Goal: Check status: Check status

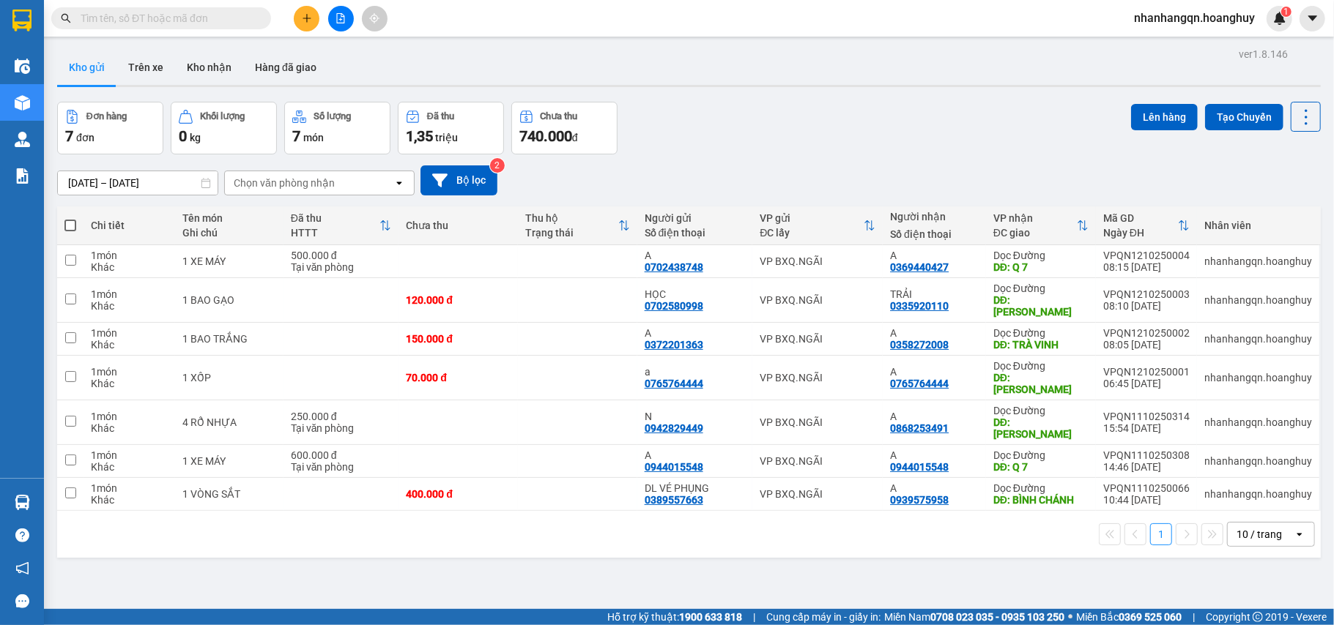
click at [204, 16] on input "text" at bounding box center [167, 18] width 173 height 16
click at [224, 22] on input "text" at bounding box center [167, 18] width 173 height 16
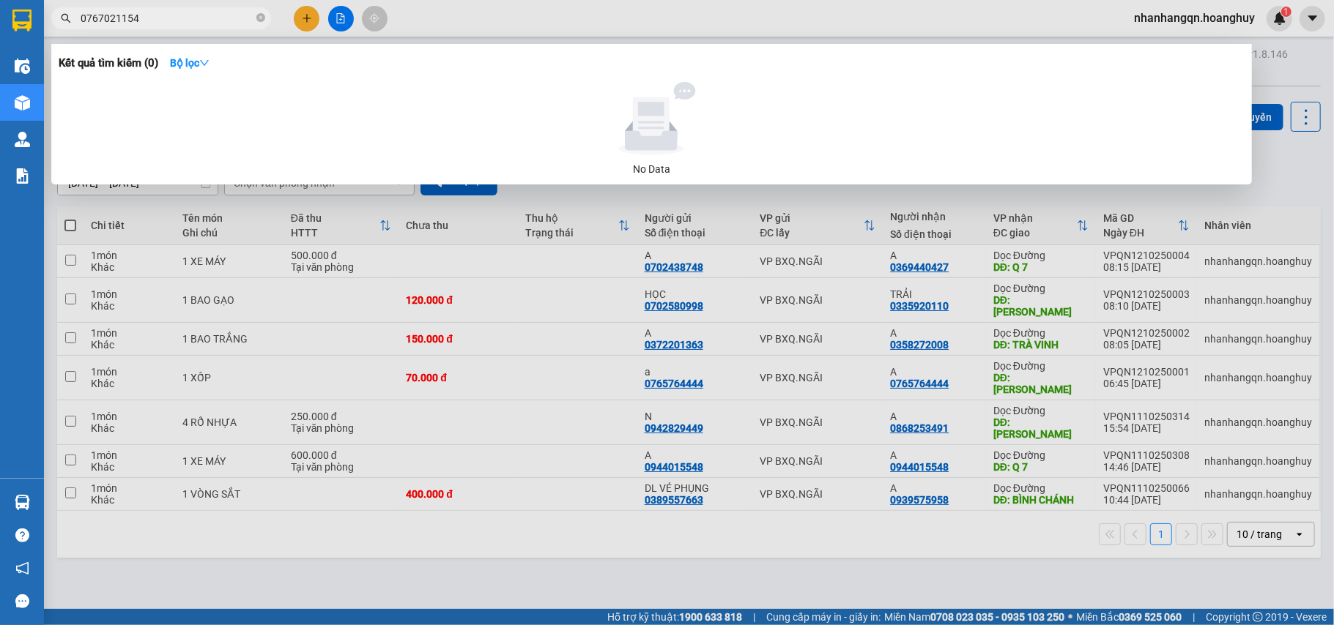
type input "0767021154"
drag, startPoint x: 590, startPoint y: 18, endPoint x: 527, endPoint y: 21, distance: 63.1
click at [589, 18] on div at bounding box center [667, 312] width 1334 height 625
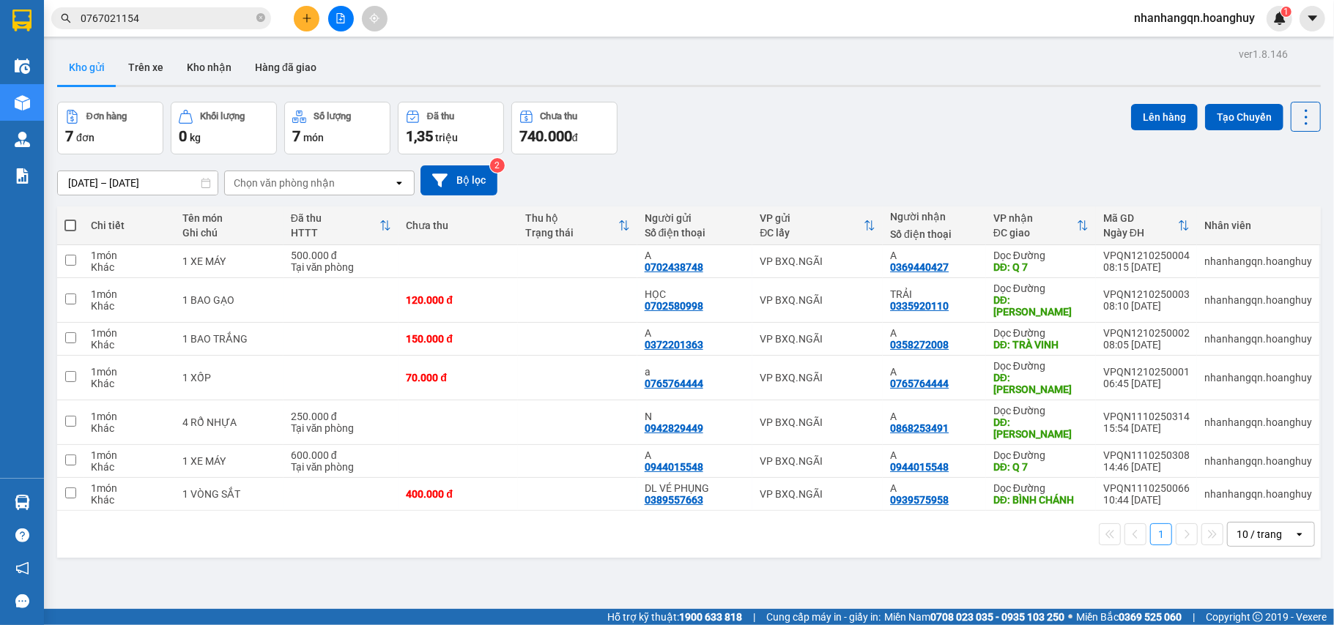
click at [228, 18] on input "0767021154" at bounding box center [167, 18] width 173 height 16
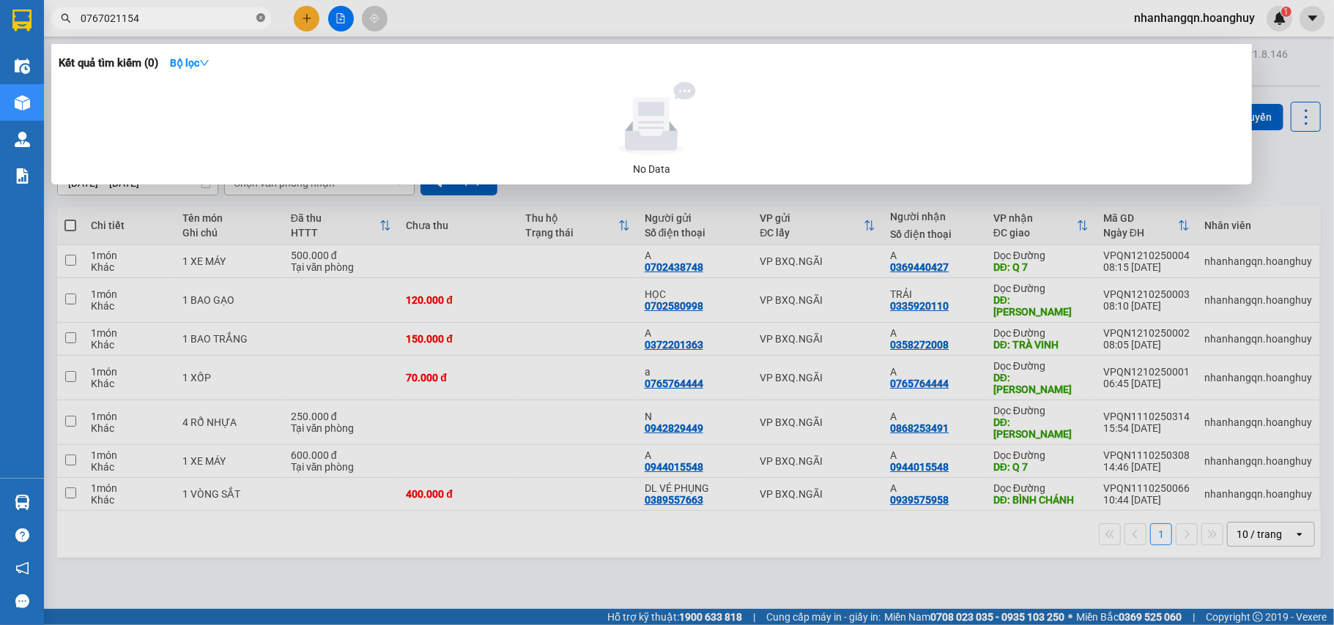
click at [262, 16] on icon "close-circle" at bounding box center [260, 17] width 9 height 9
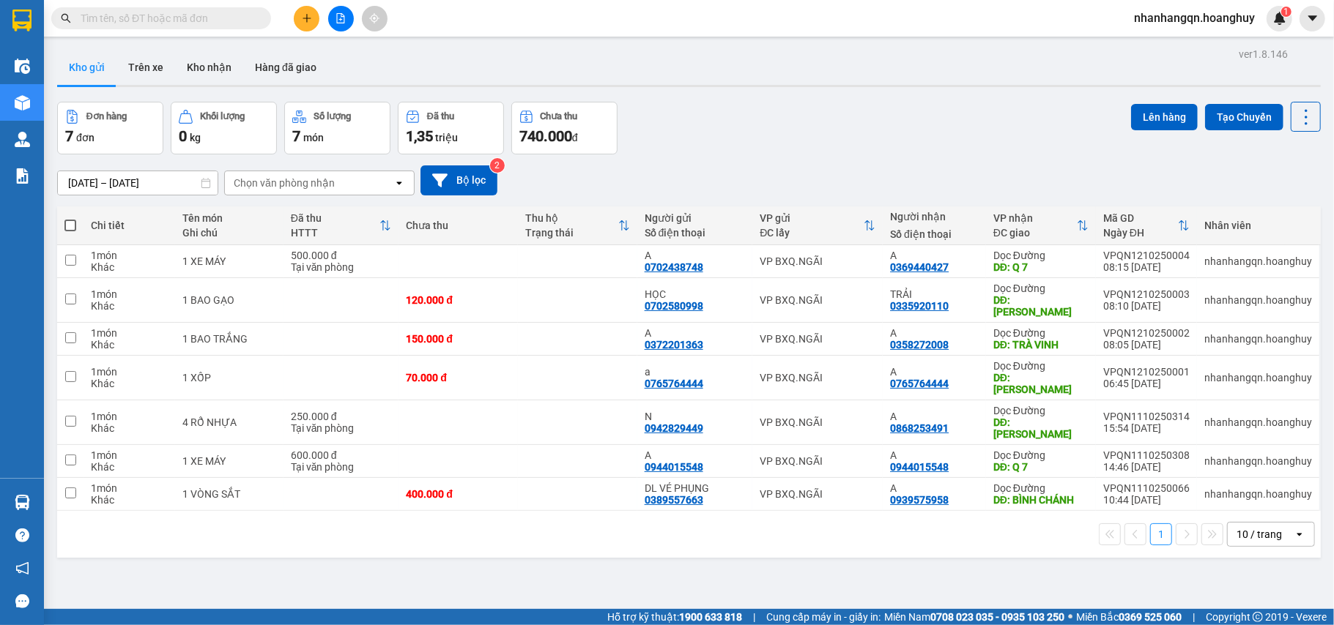
click at [209, 18] on input "text" at bounding box center [167, 18] width 173 height 16
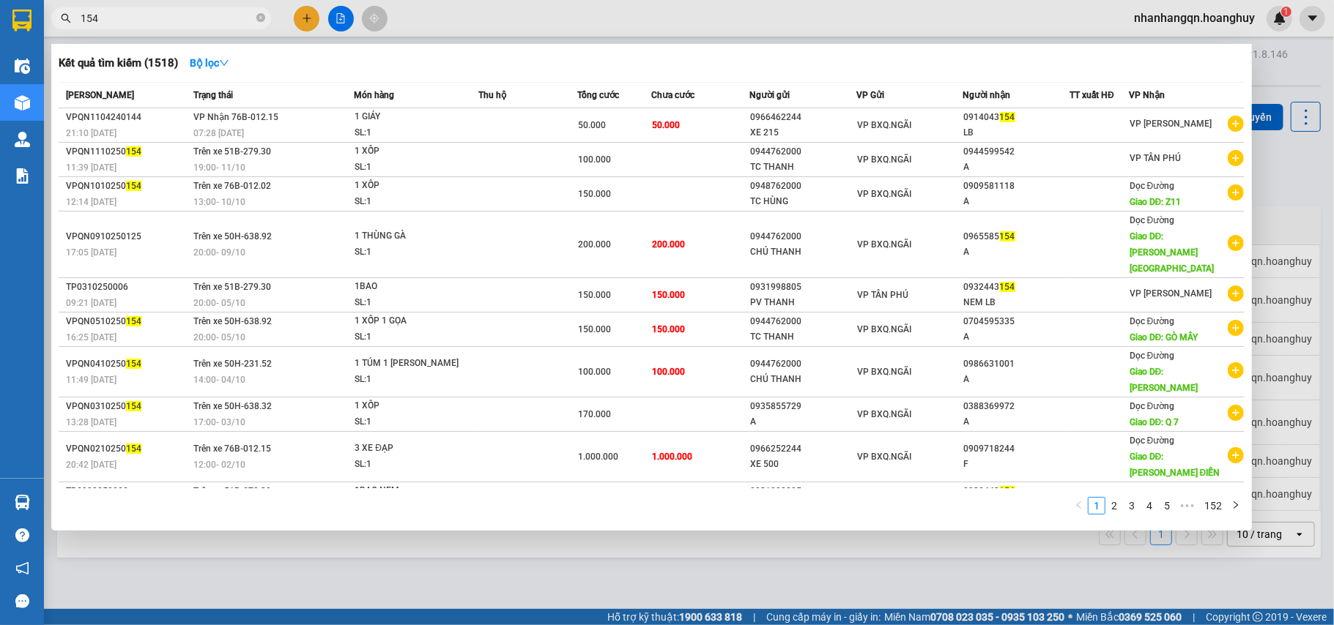
type input "154"
click at [349, 569] on div at bounding box center [667, 312] width 1334 height 625
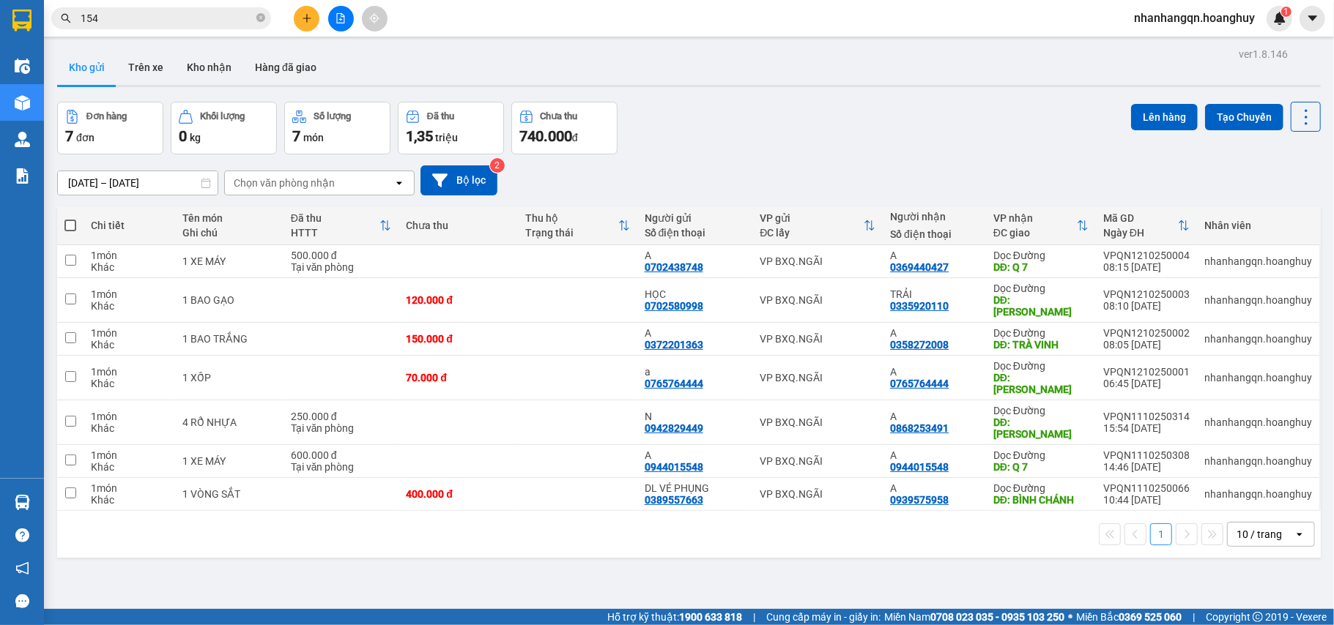
click at [908, 511] on div "1 10 / trang open" at bounding box center [688, 534] width 1263 height 47
